Goal: Navigation & Orientation: Find specific page/section

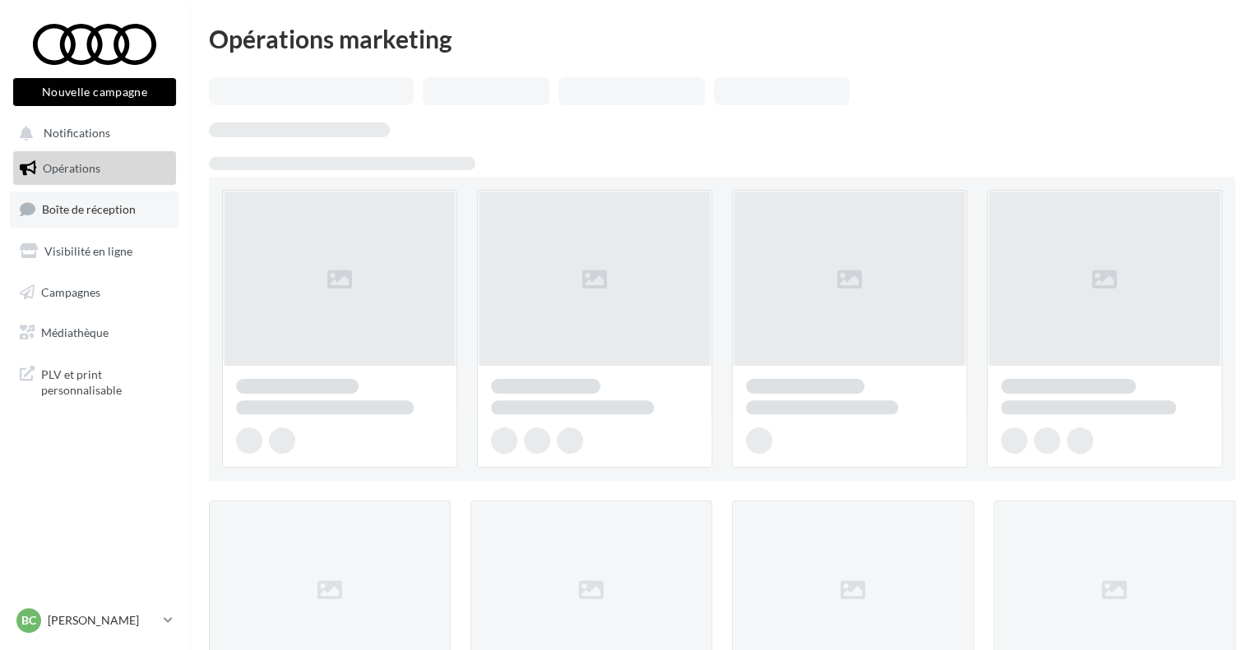
click at [77, 209] on span "Boîte de réception" at bounding box center [89, 209] width 94 height 14
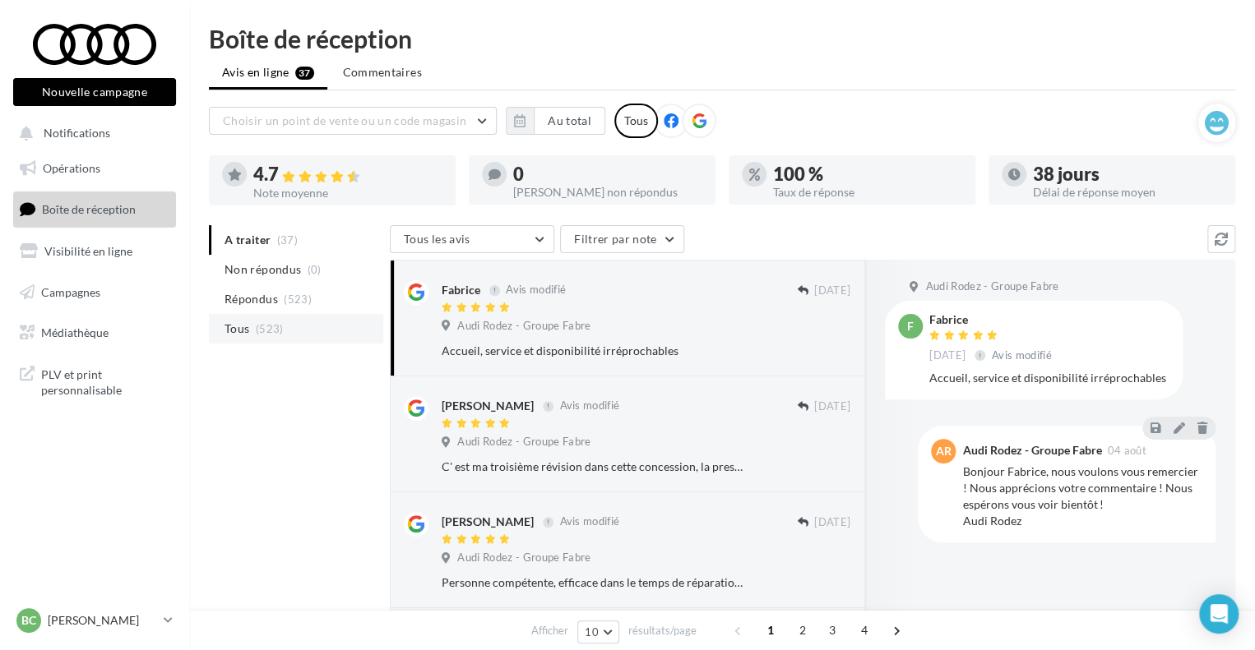
click at [297, 322] on li "Tous (523)" at bounding box center [296, 329] width 174 height 30
